Goal: Register for event/course

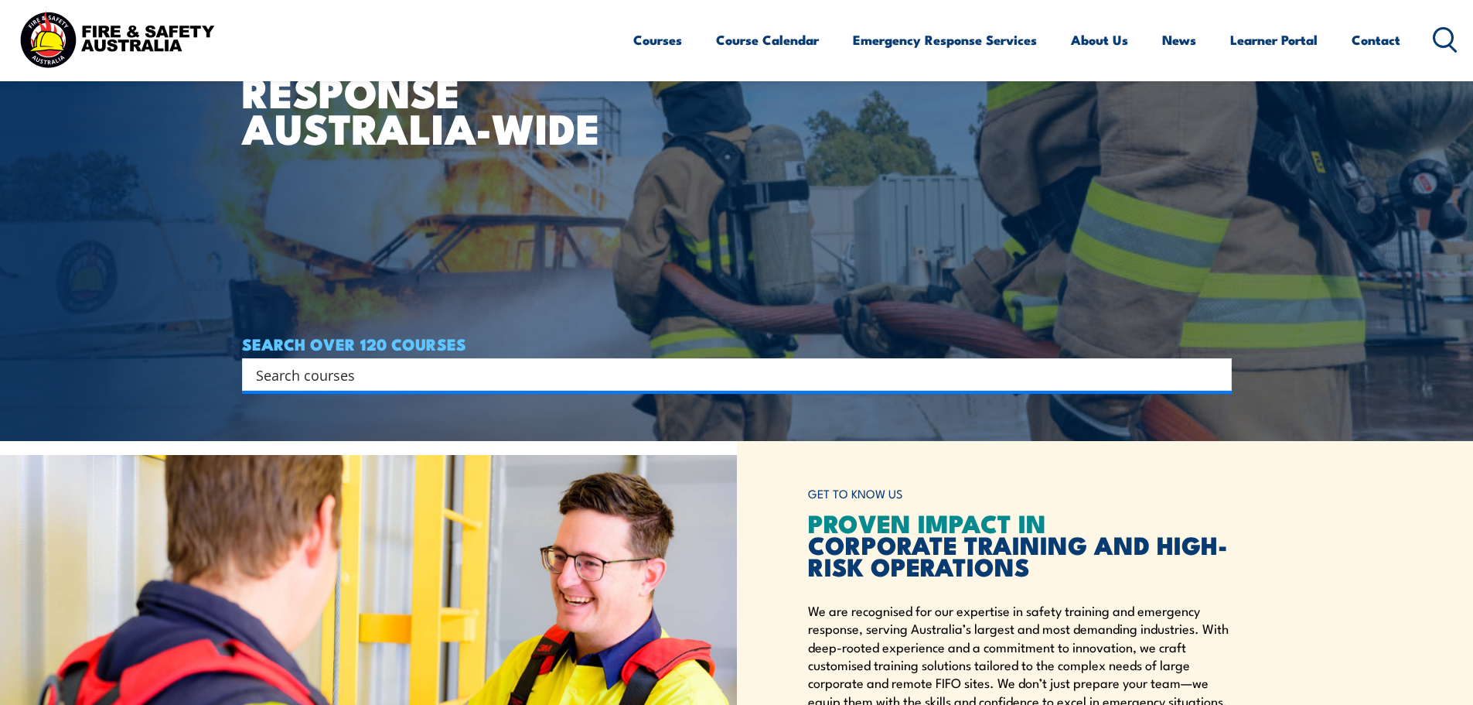
scroll to position [309, 0]
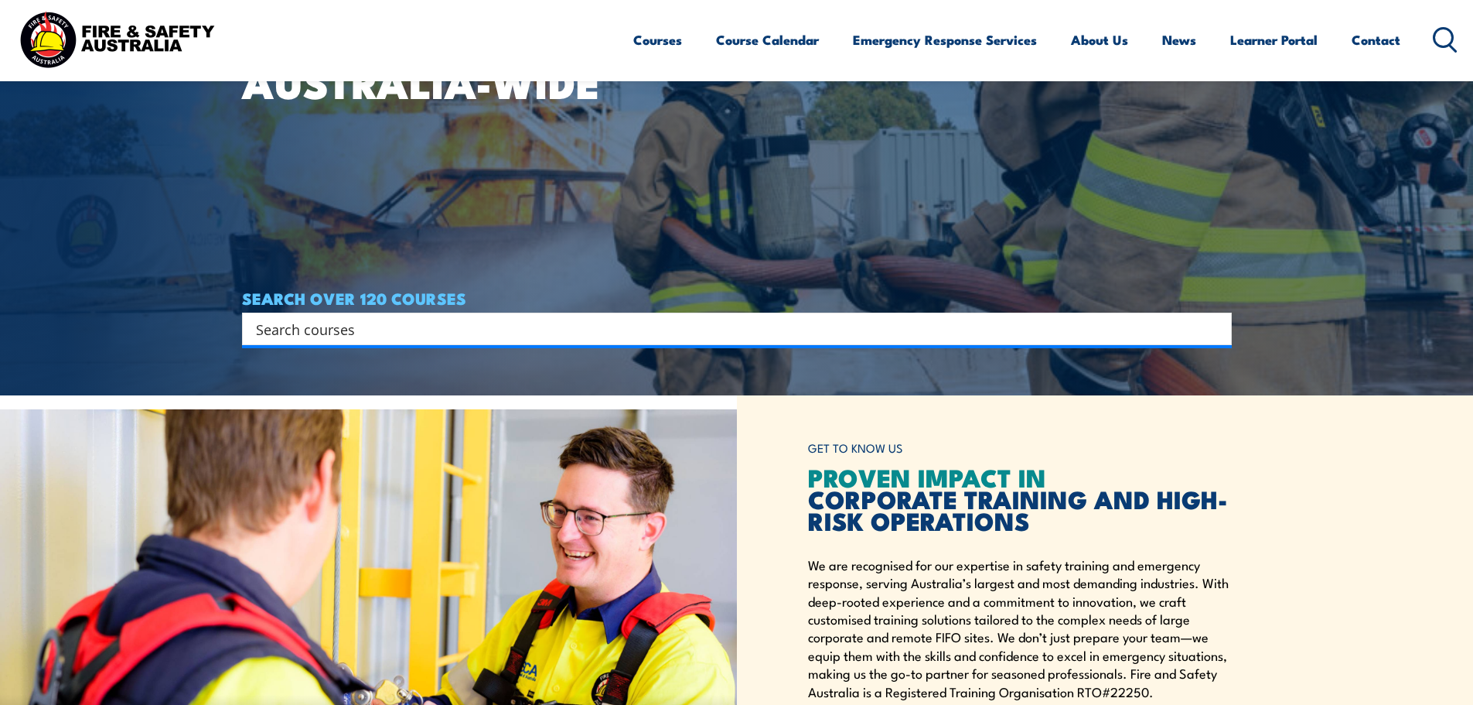
click at [385, 334] on input "Search input" at bounding box center [727, 328] width 942 height 23
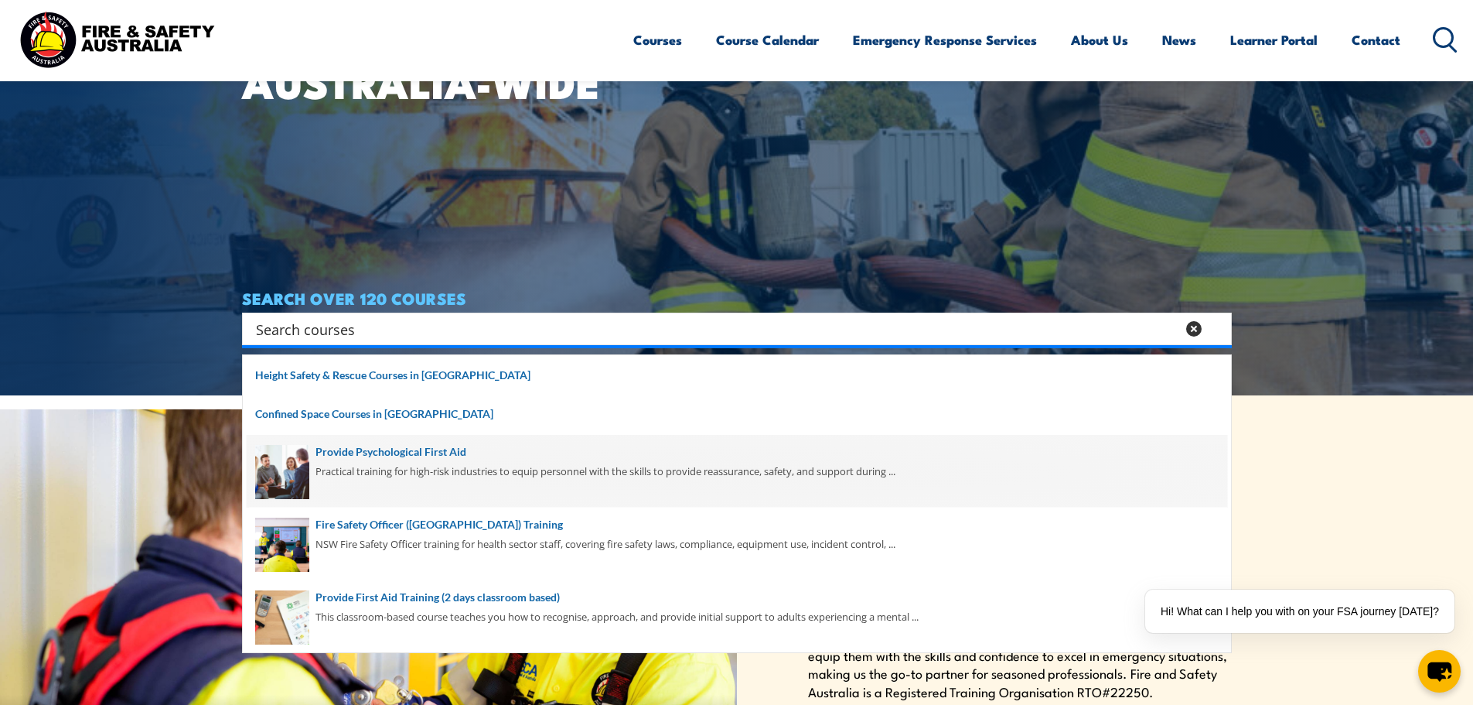
click at [401, 455] on span at bounding box center [737, 471] width 981 height 73
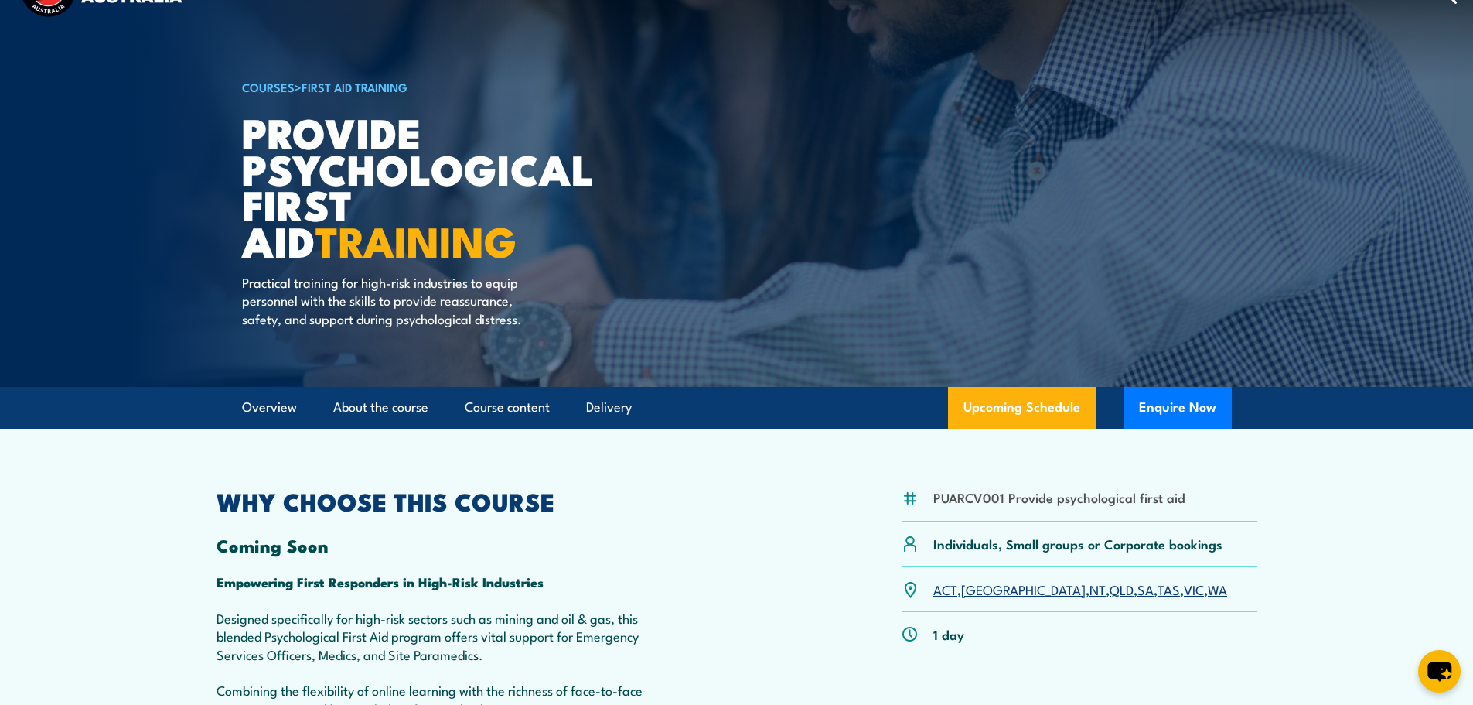
scroll to position [155, 0]
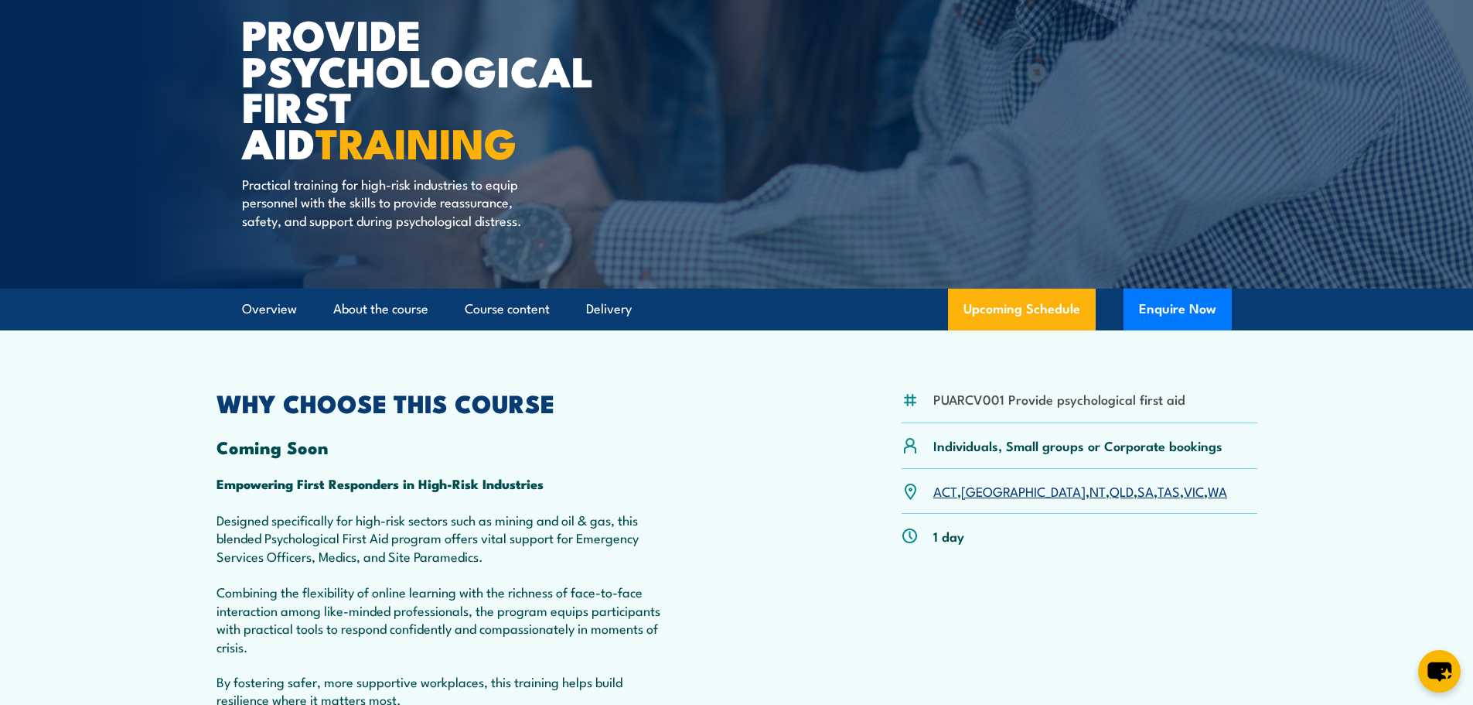
drag, startPoint x: 1145, startPoint y: 510, endPoint x: 1180, endPoint y: 511, distance: 34.8
click at [1208, 500] on link "WA" at bounding box center [1217, 490] width 19 height 19
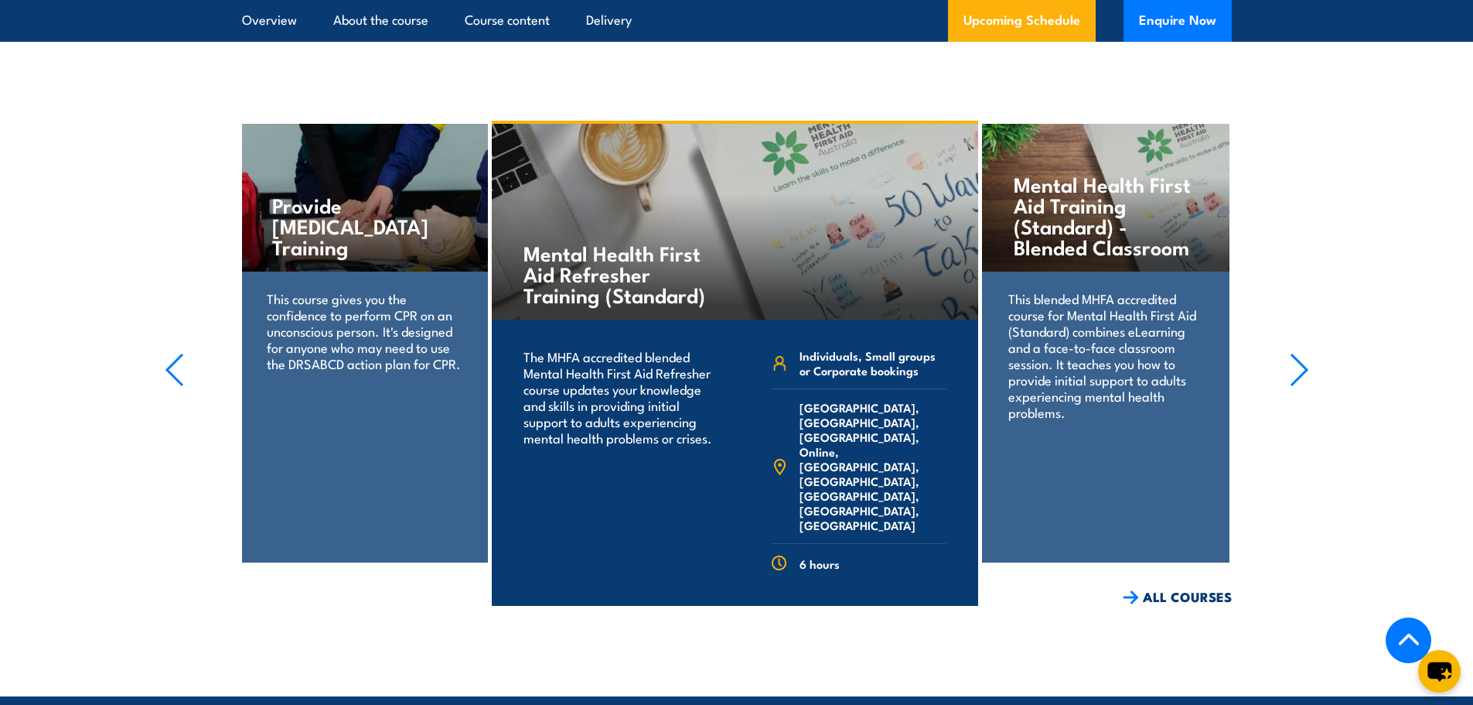
scroll to position [3650, 0]
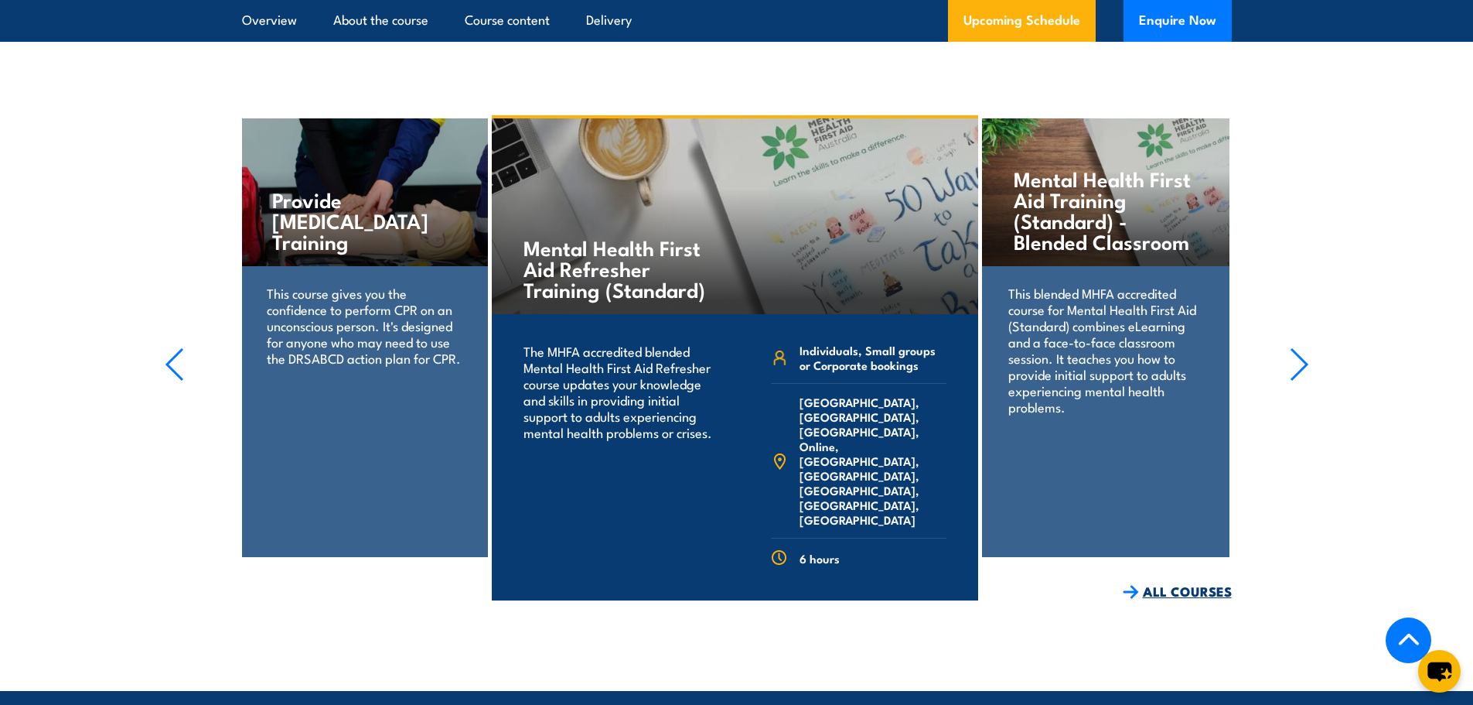
click at [1183, 585] on link "ALL COURSES" at bounding box center [1177, 591] width 109 height 18
